Goal: Information Seeking & Learning: Learn about a topic

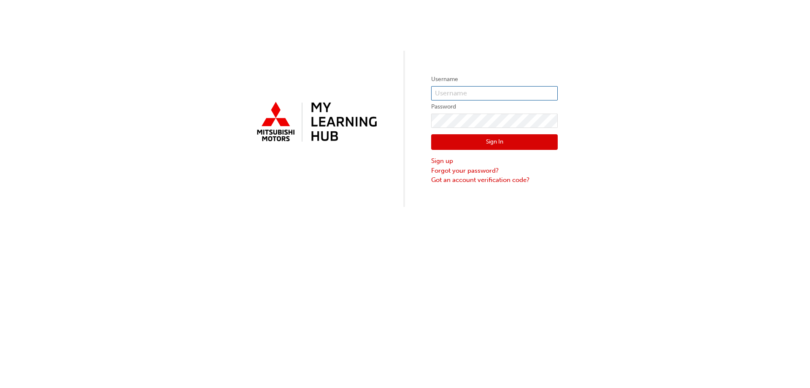
click at [463, 95] on input "text" at bounding box center [494, 93] width 127 height 14
type input "kmedeiros@alto.com.au"
click button "Sign In" at bounding box center [494, 142] width 127 height 16
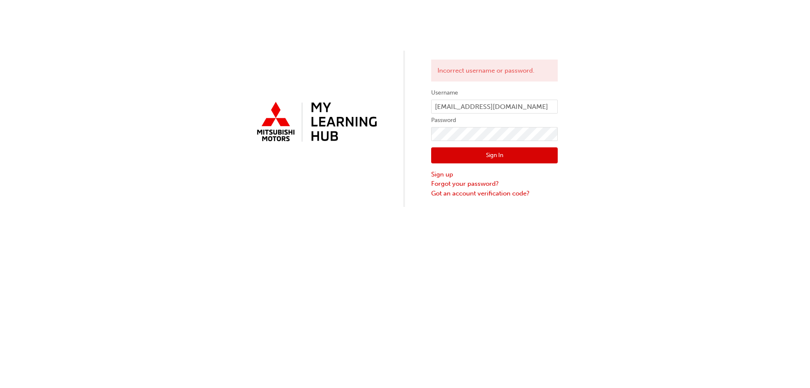
click at [448, 122] on label "Password" at bounding box center [494, 120] width 127 height 10
click at [451, 126] on form "Username kmedeiros@alto.com.au Password Sign In Sign up Forgot your password? G…" at bounding box center [494, 143] width 127 height 110
click button "Sign In" at bounding box center [494, 155] width 127 height 16
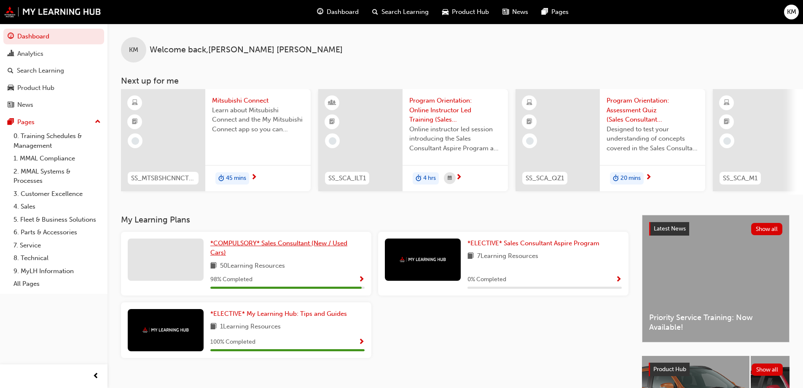
click at [309, 245] on span "*COMPULSORY* Sales Consultant (New / Used Cars)" at bounding box center [278, 247] width 137 height 17
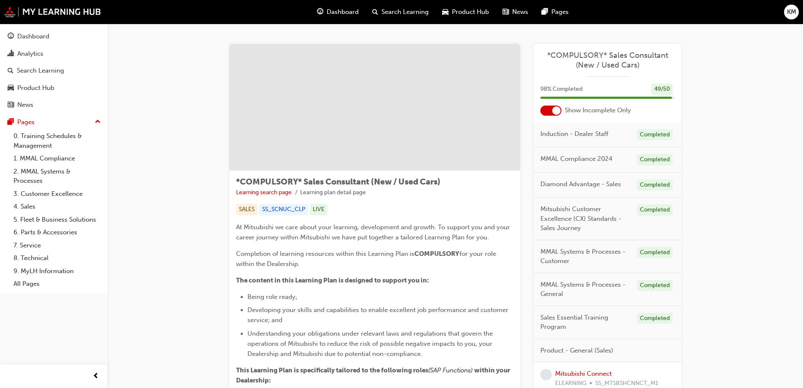
click at [645, 60] on span "*COMPULSORY* Sales Consultant (New / Used Cars)" at bounding box center [608, 60] width 134 height 19
click at [612, 57] on span "*COMPULSORY* Sales Consultant (New / Used Cars)" at bounding box center [608, 60] width 134 height 19
click at [555, 112] on div at bounding box center [557, 110] width 8 height 8
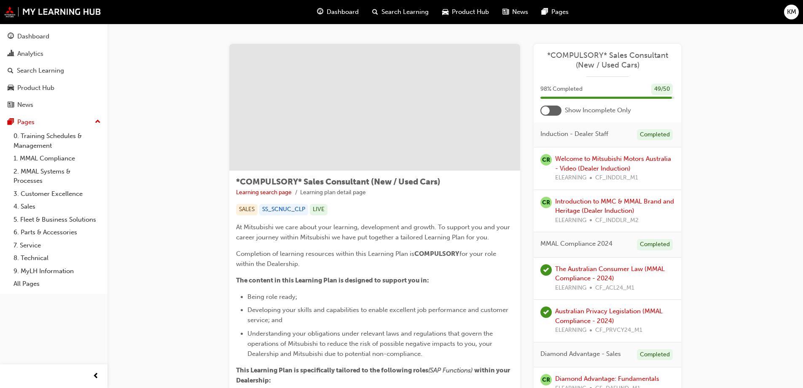
click at [554, 112] on div at bounding box center [551, 110] width 21 height 10
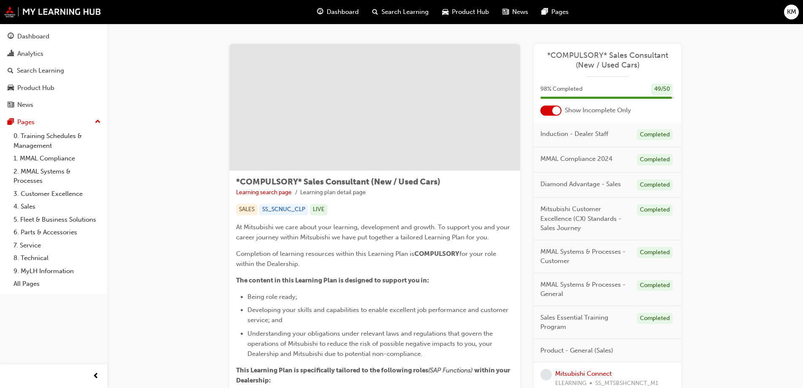
click at [549, 109] on div at bounding box center [551, 110] width 21 height 10
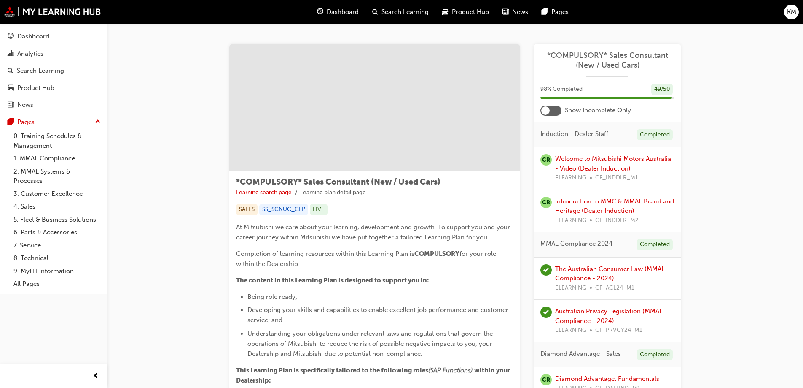
click at [551, 111] on div at bounding box center [551, 110] width 21 height 10
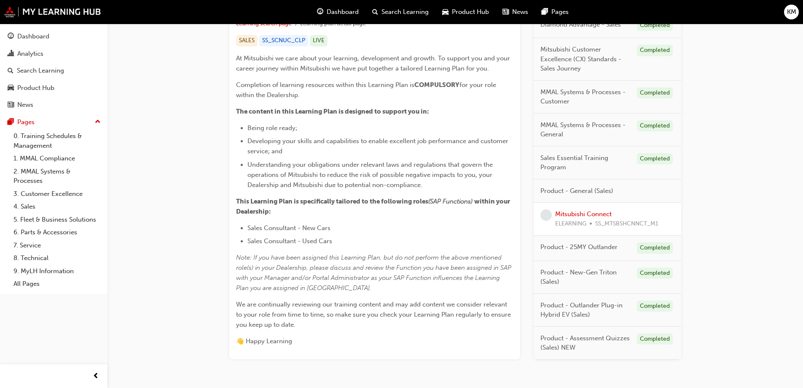
scroll to position [202, 0]
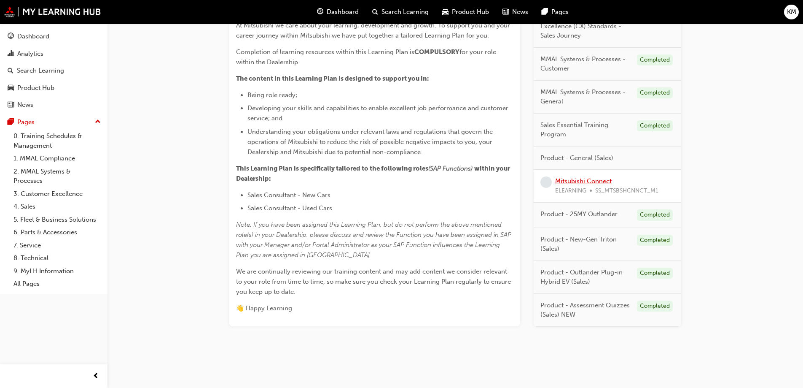
click at [571, 181] on link "Mitsubishi Connect" at bounding box center [583, 181] width 57 height 8
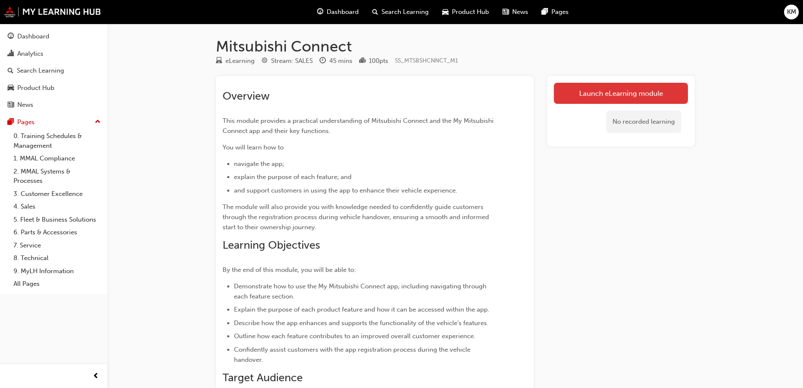
click at [594, 92] on link "Launch eLearning module" at bounding box center [621, 93] width 134 height 21
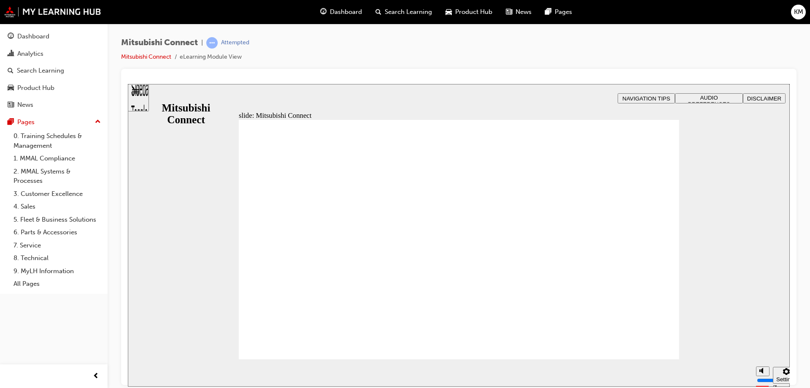
click at [604, 300] on span "Rectangle 2 Mitsubishi Connect Group 1 start-btn.png Click START to begin . Ov…" at bounding box center [459, 243] width 440 height 248
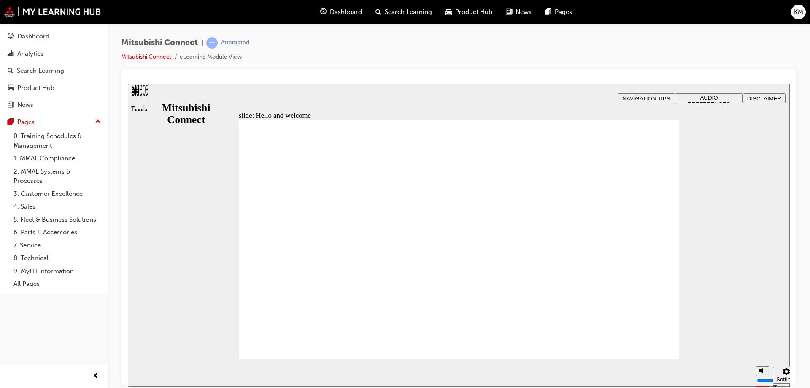
drag, startPoint x: 422, startPoint y: 257, endPoint x: 416, endPoint y: 242, distance: 16.4
drag, startPoint x: 434, startPoint y: 307, endPoint x: 444, endPoint y: 312, distance: 10.9
